Goal: Check status

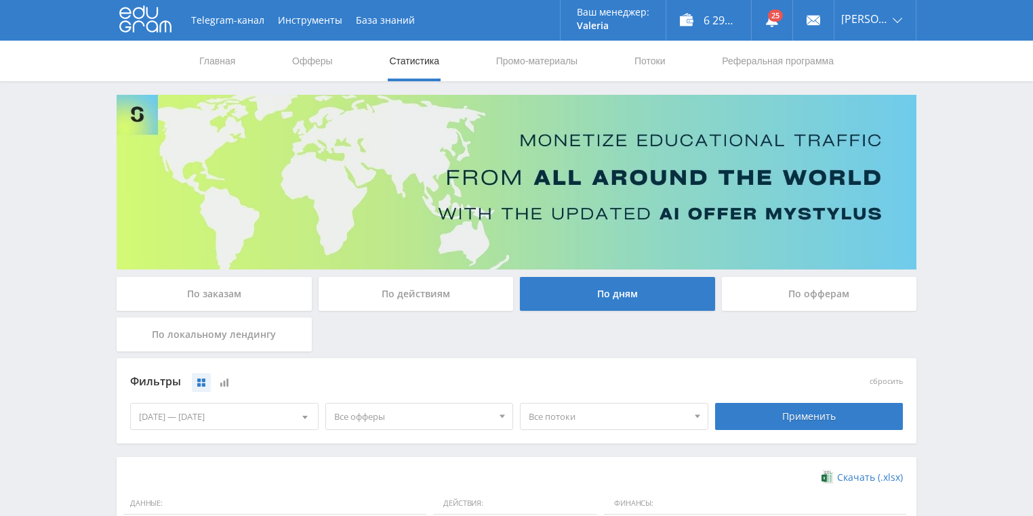
scroll to position [98, 0]
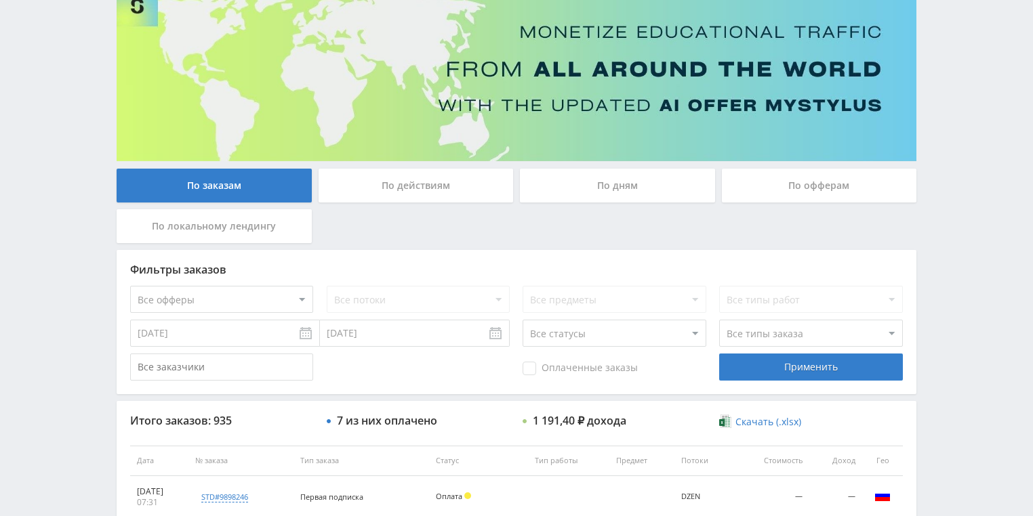
click at [436, 182] on div "По действиям" at bounding box center [416, 186] width 195 height 34
click at [0, 0] on input "По действиям" at bounding box center [0, 0] width 0 height 0
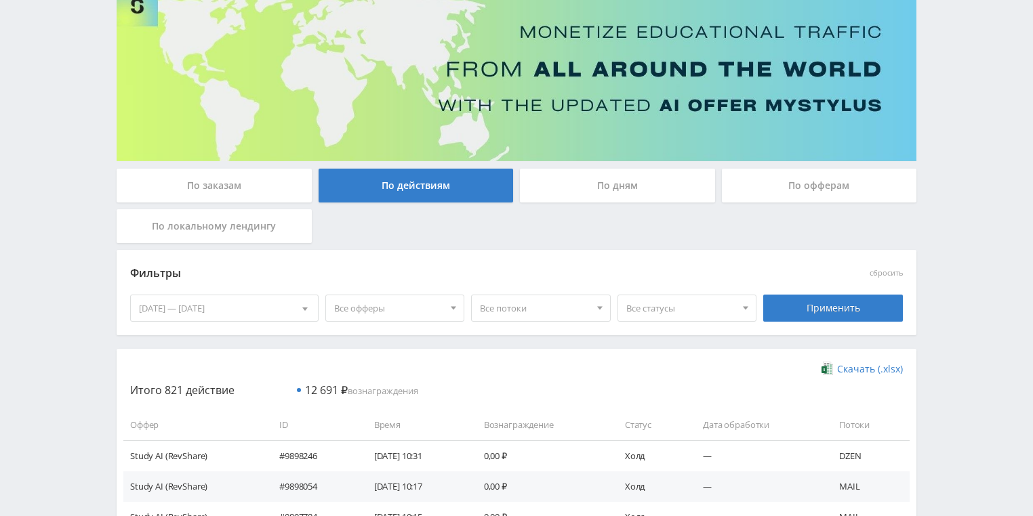
click at [605, 179] on div "По дням" at bounding box center [617, 186] width 195 height 34
click at [0, 0] on input "По дням" at bounding box center [0, 0] width 0 height 0
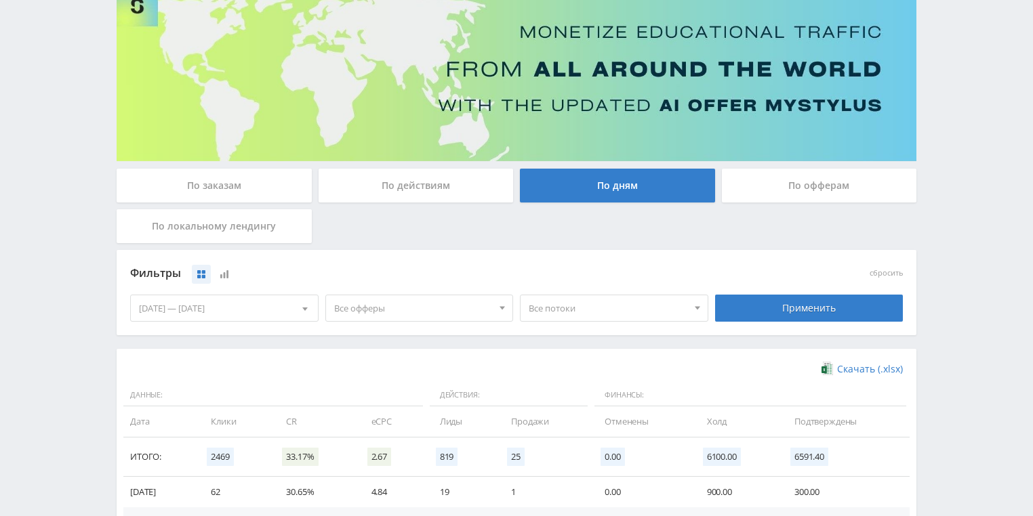
scroll to position [325, 0]
